Goal: Task Accomplishment & Management: Manage account settings

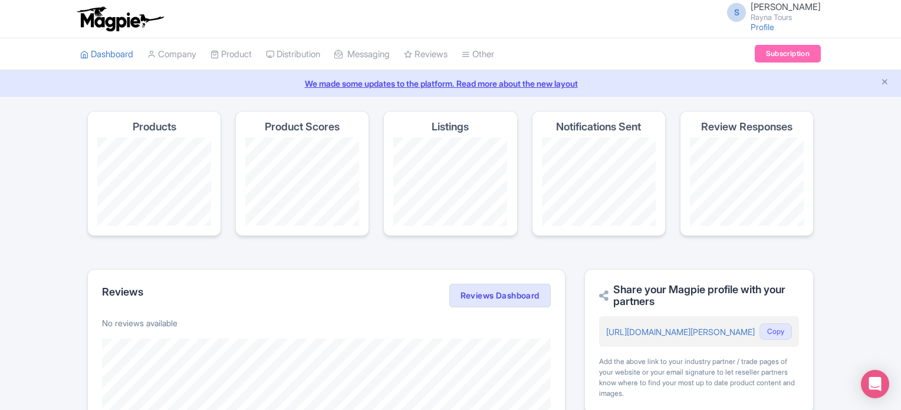
click at [603, 129] on h4 "Notifications Sent" at bounding box center [598, 127] width 85 height 12
click at [799, 9] on span "[PERSON_NAME]" at bounding box center [786, 6] width 70 height 11
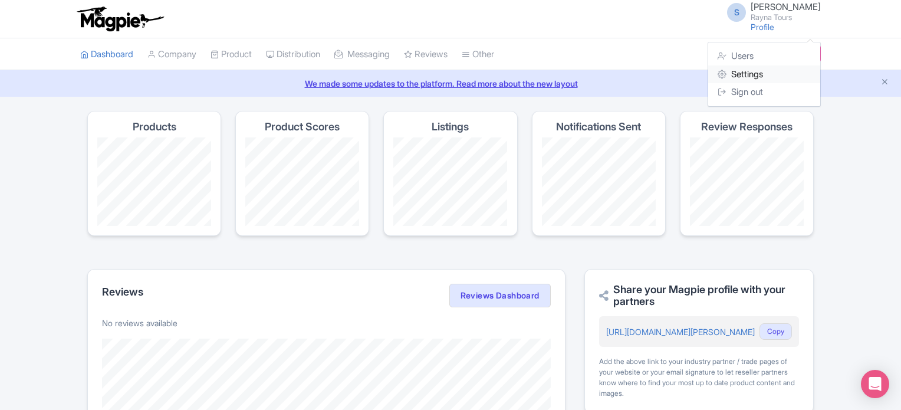
click at [764, 75] on link "Settings" at bounding box center [764, 74] width 112 height 18
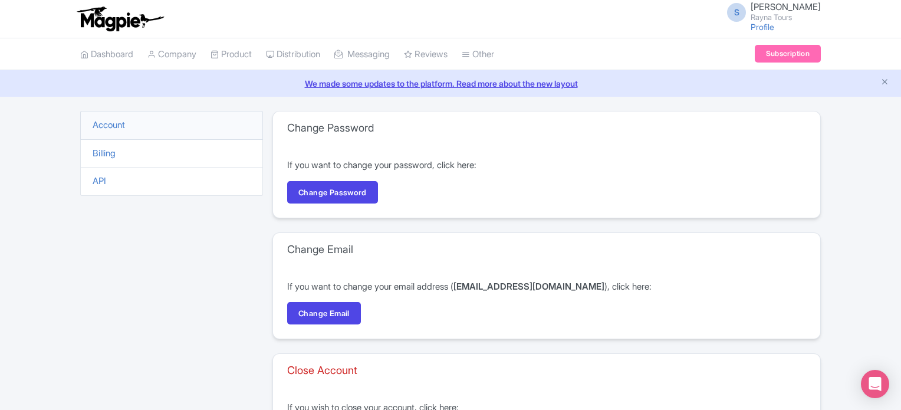
click at [98, 159] on li "Billing" at bounding box center [171, 153] width 183 height 29
click at [101, 155] on link "Billing" at bounding box center [104, 152] width 23 height 11
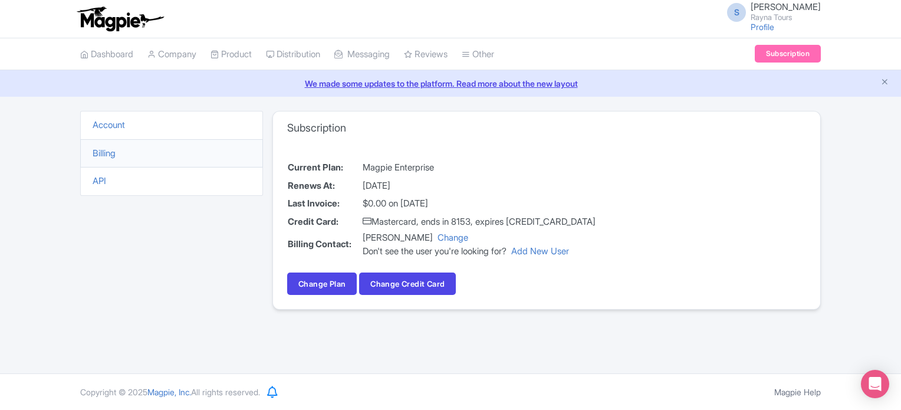
click at [420, 202] on td "$0.00 on July 21, 2025" at bounding box center [479, 204] width 234 height 18
click at [549, 198] on td "$0.00 on July 21, 2025" at bounding box center [479, 204] width 234 height 18
click at [402, 183] on td "August 21, 2025" at bounding box center [479, 186] width 234 height 18
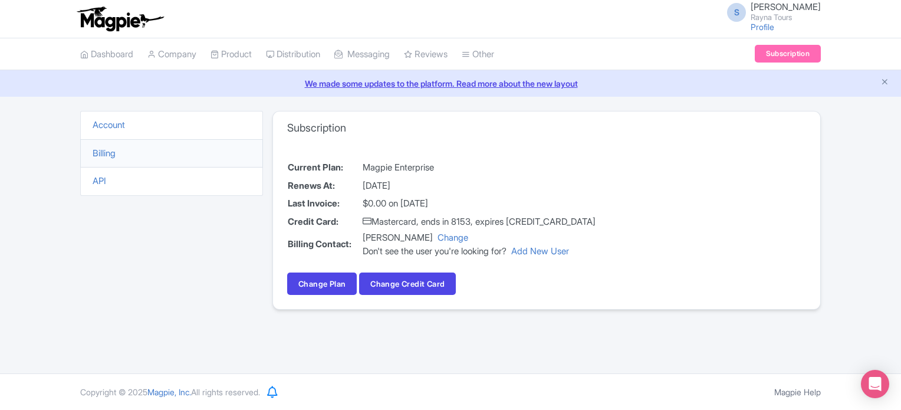
click at [402, 183] on td "August 21, 2025" at bounding box center [479, 186] width 234 height 18
click at [515, 184] on td "August 21, 2025" at bounding box center [479, 186] width 234 height 18
click at [493, 218] on td "Mastercard, ends in 8153, expires 08/27" at bounding box center [479, 222] width 234 height 18
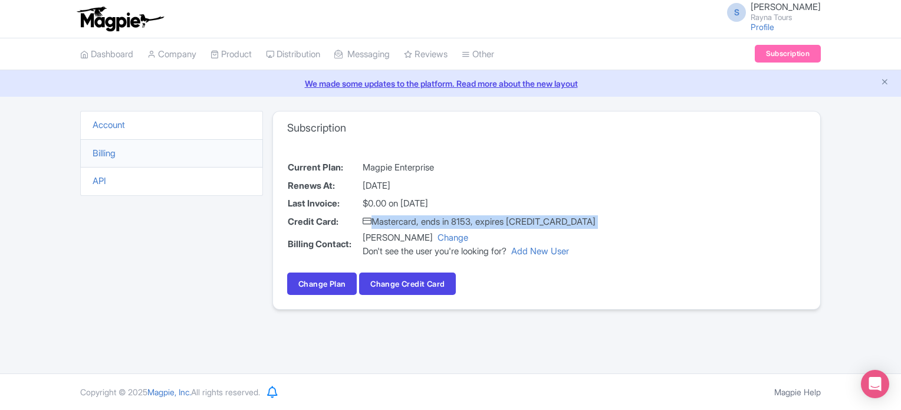
click at [493, 218] on td "Mastercard, ends in 8153, expires 08/27" at bounding box center [479, 222] width 234 height 18
click at [625, 229] on div "Current Plan: Magpie Enterprise Renews At: August 21, 2025 Last Invoice: $0.00 …" at bounding box center [546, 226] width 547 height 164
click at [482, 252] on div "Don't see the user you're looking for? Add New User" at bounding box center [479, 252] width 233 height 14
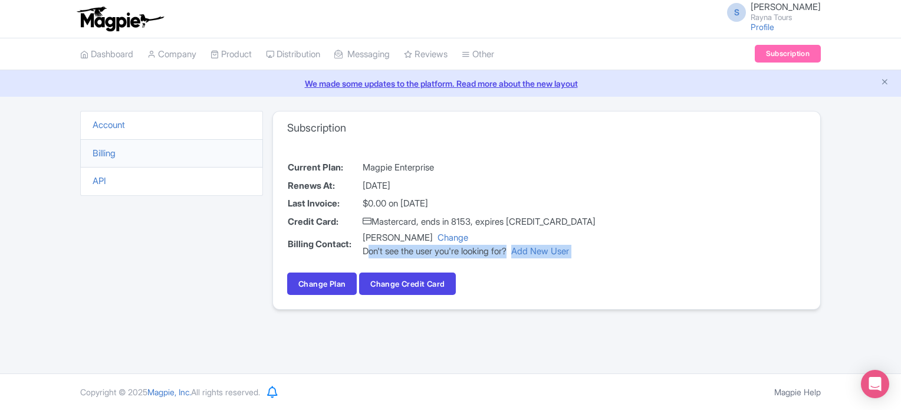
click at [482, 252] on div "Don't see the user you're looking for? Add New User" at bounding box center [479, 252] width 233 height 14
click at [473, 262] on div "Current Plan: Magpie Enterprise Renews At: August 21, 2025 Last Invoice: $0.00 …" at bounding box center [546, 226] width 547 height 164
